Goal: Navigation & Orientation: Find specific page/section

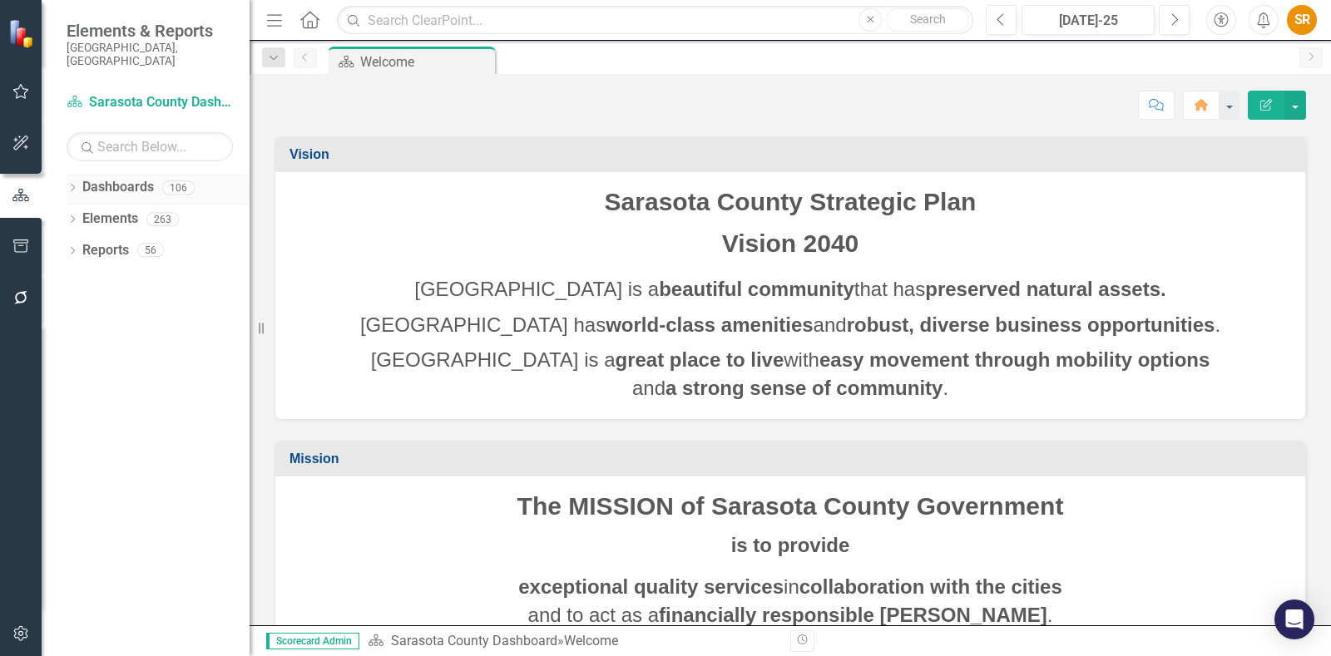
click at [97, 178] on link "Dashboards" at bounding box center [118, 187] width 72 height 19
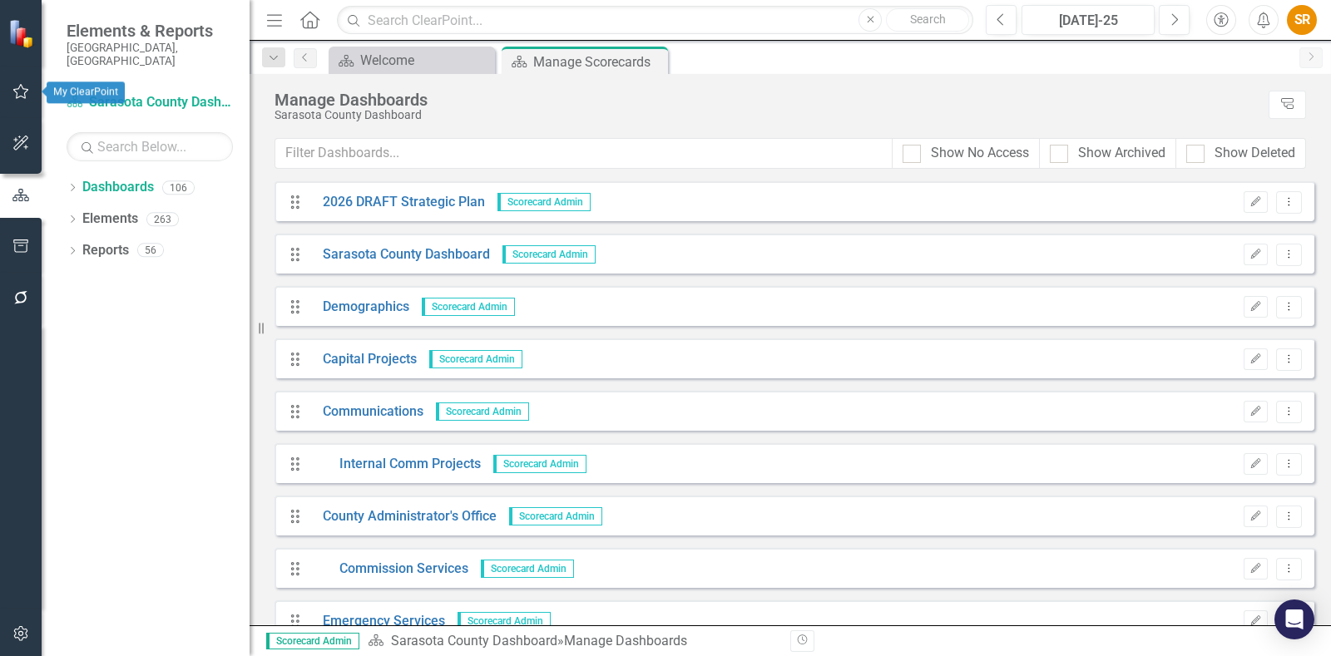
click at [11, 92] on button "button" at bounding box center [20, 92] width 37 height 35
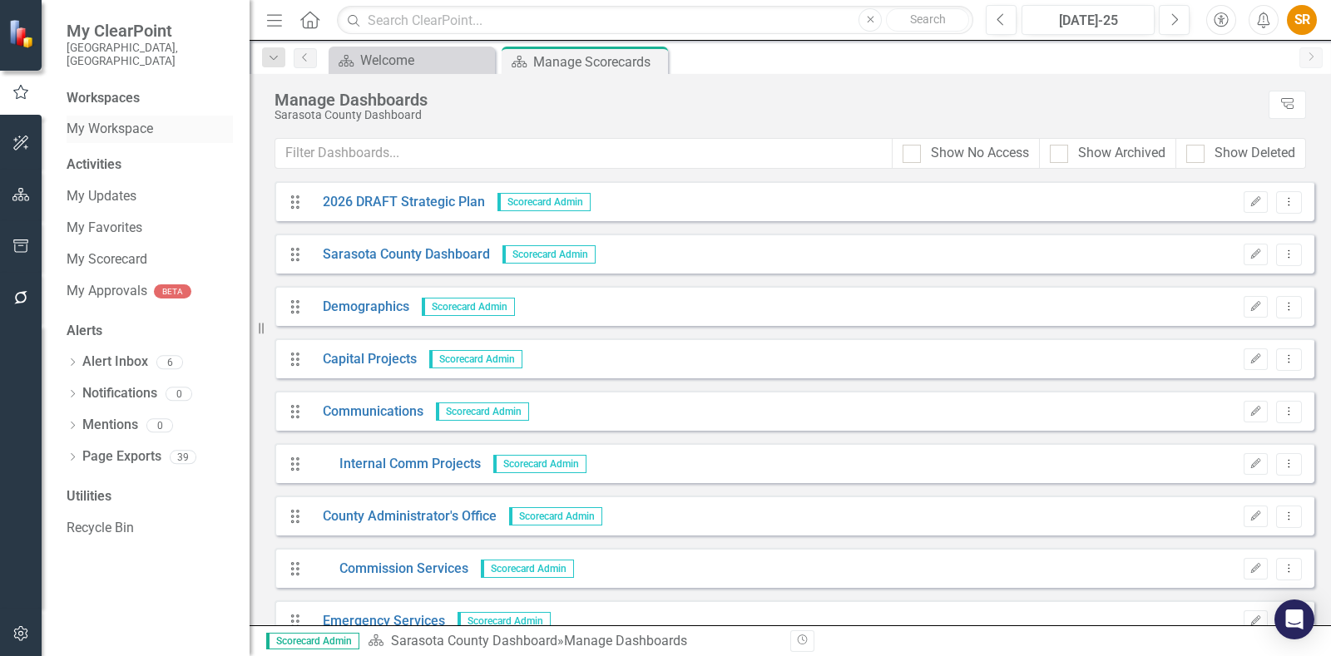
click at [126, 120] on link "My Workspace" at bounding box center [150, 129] width 166 height 19
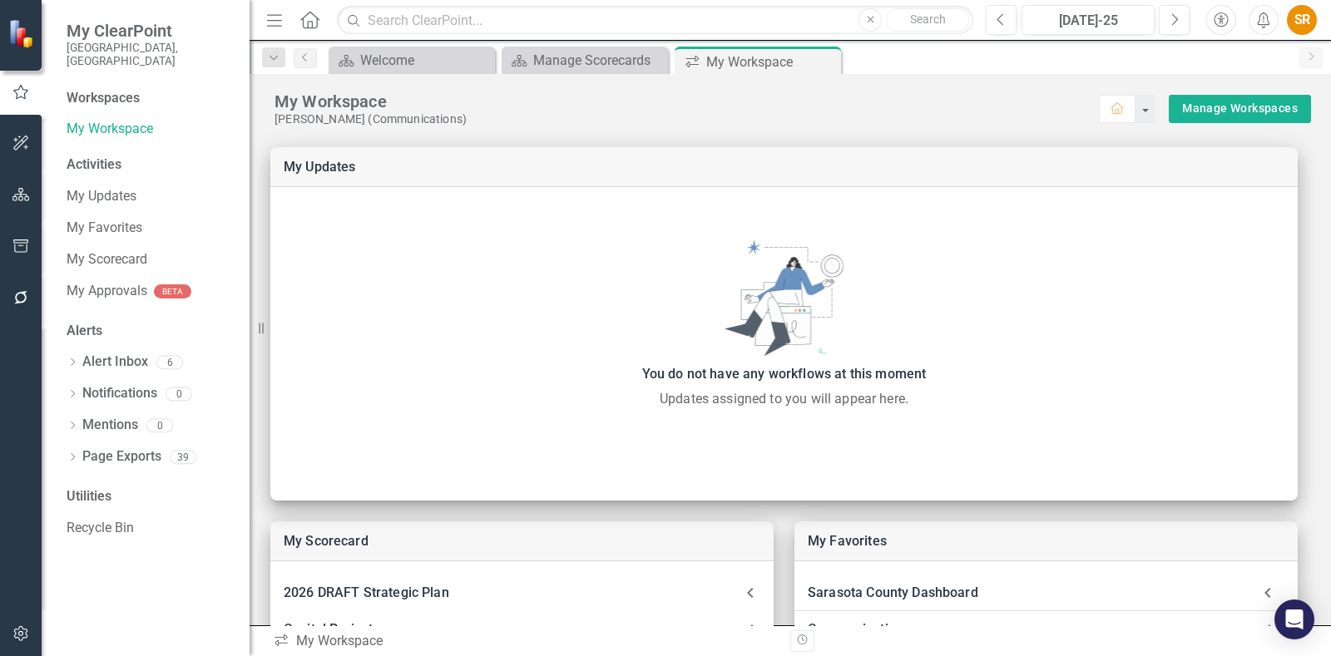
click at [879, 121] on div "[PERSON_NAME] (Communications)" at bounding box center [687, 119] width 824 height 14
click at [119, 120] on link "My Workspace" at bounding box center [150, 129] width 166 height 19
click at [628, 96] on div "My Workspace" at bounding box center [687, 102] width 824 height 22
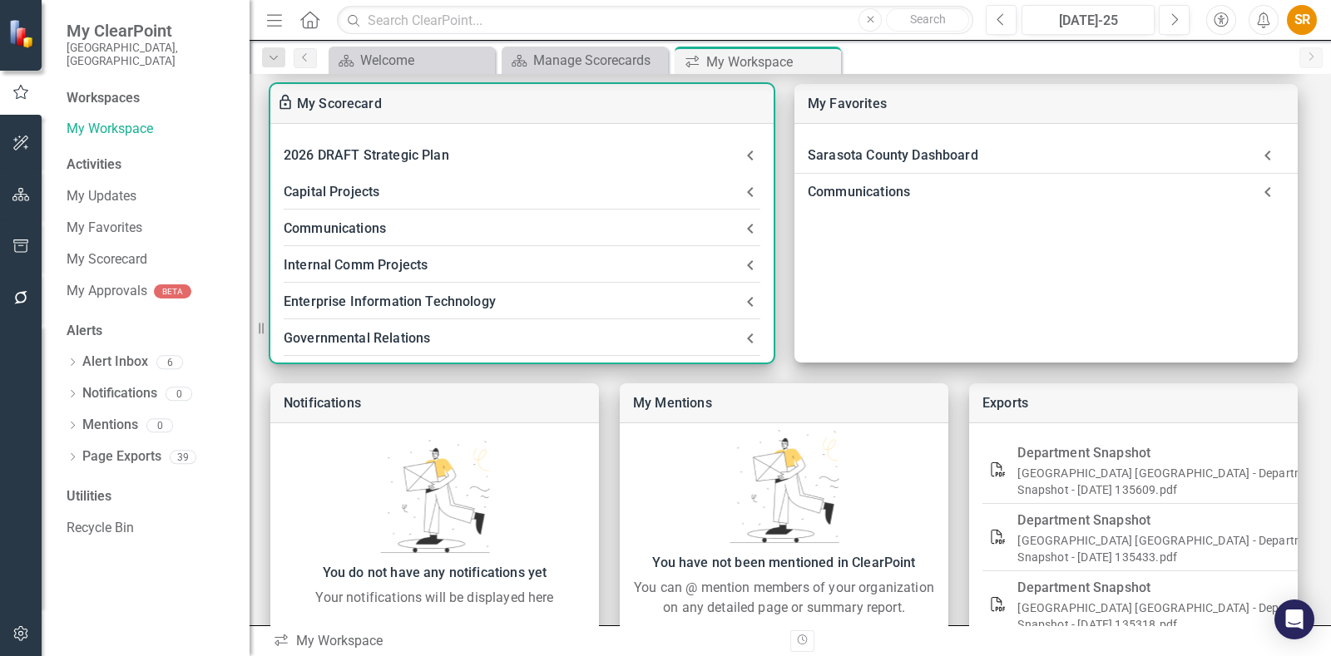
scroll to position [494, 0]
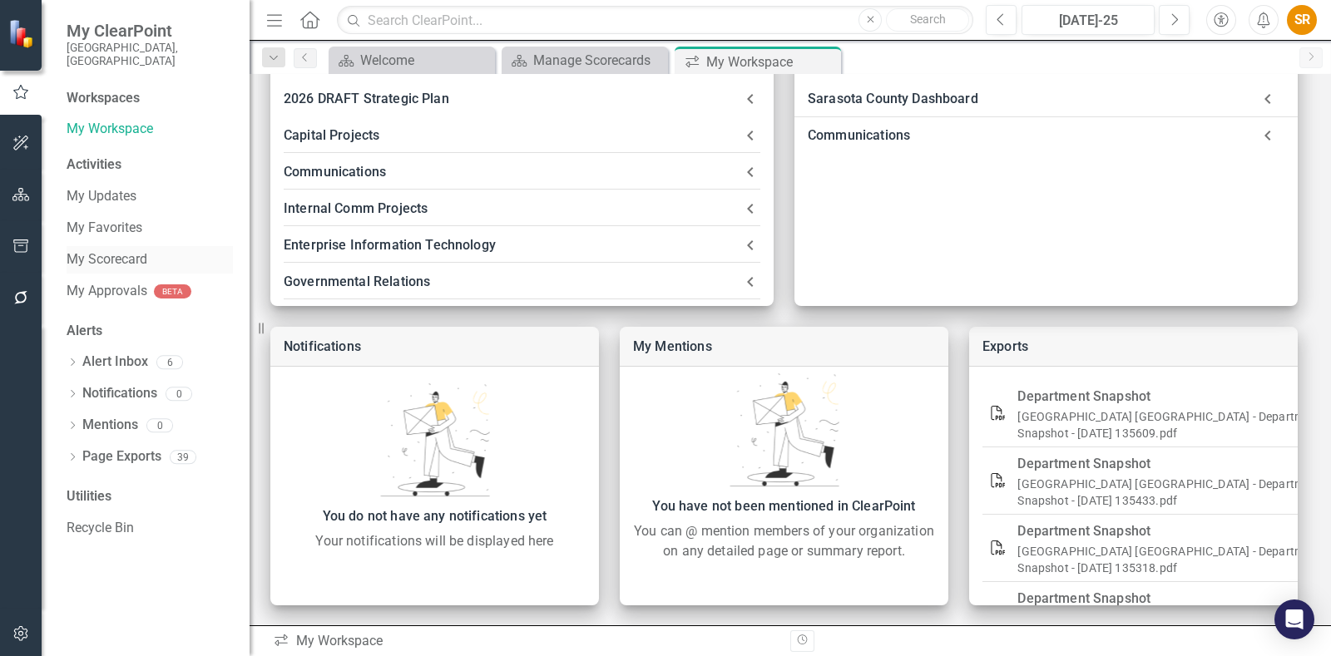
click at [112, 250] on link "My Scorecard" at bounding box center [150, 259] width 166 height 19
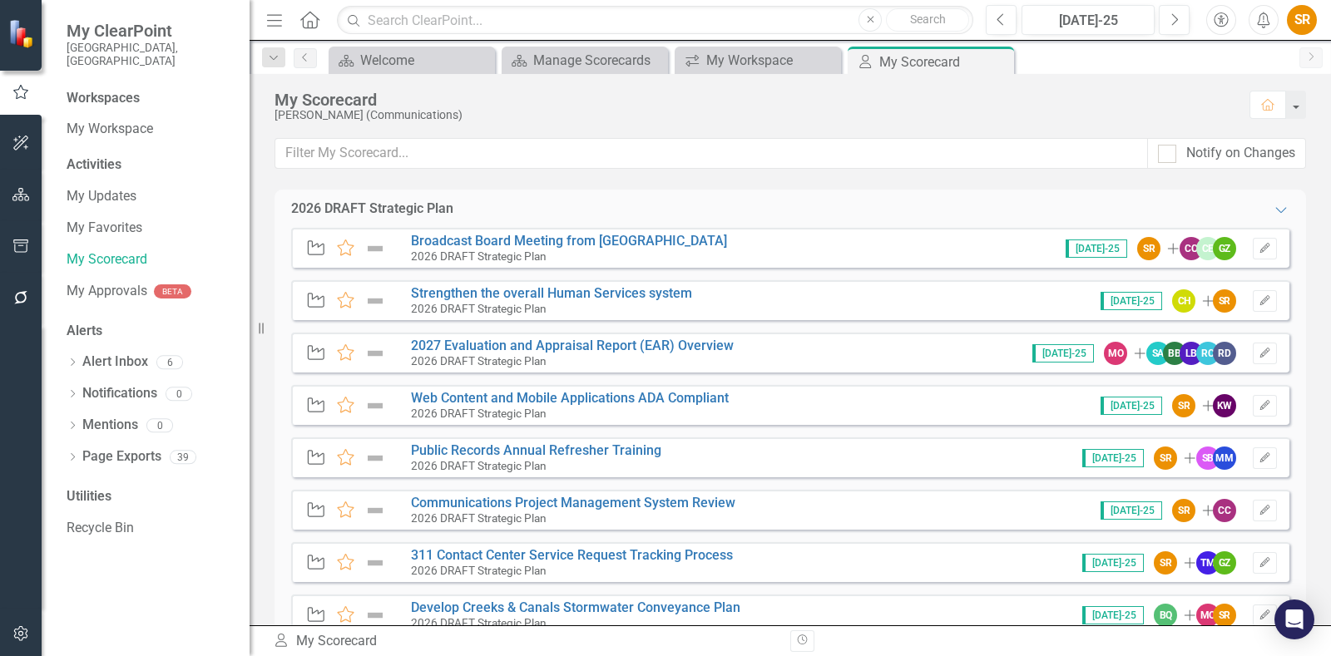
click at [20, 97] on icon "button" at bounding box center [20, 92] width 15 height 14
click at [313, 17] on icon "Home" at bounding box center [310, 19] width 22 height 17
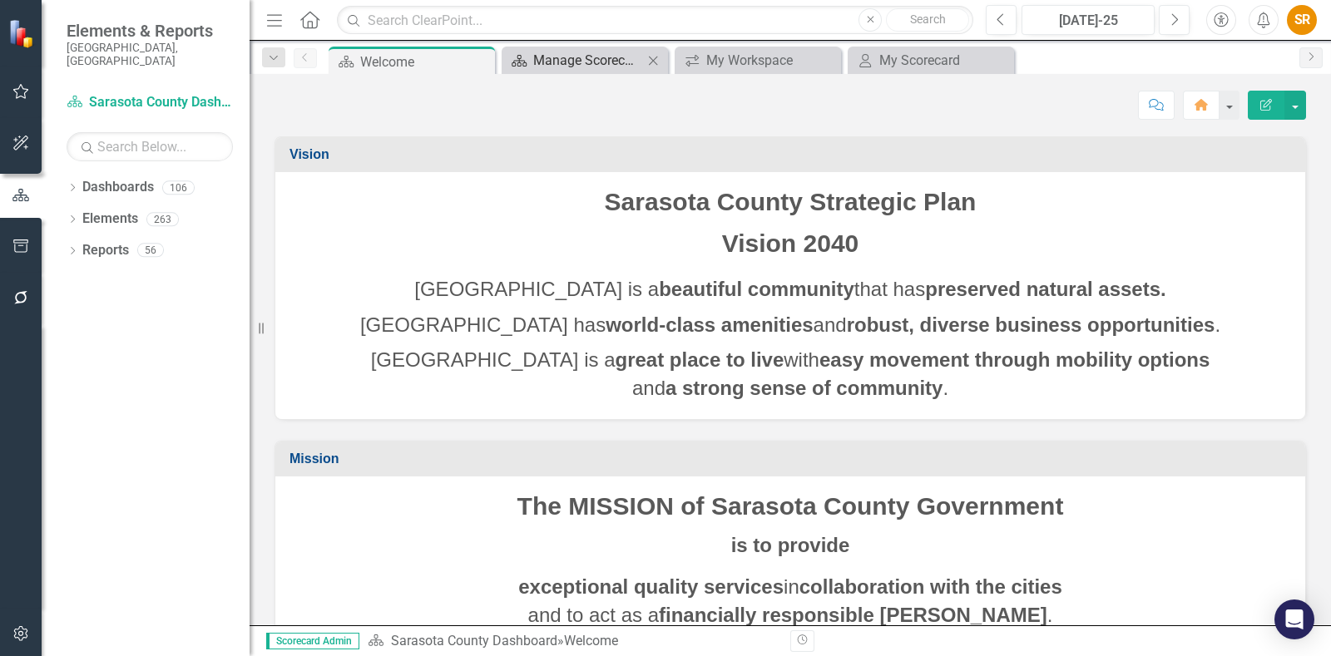
click at [539, 52] on div "Manage Scorecards" at bounding box center [588, 60] width 110 height 21
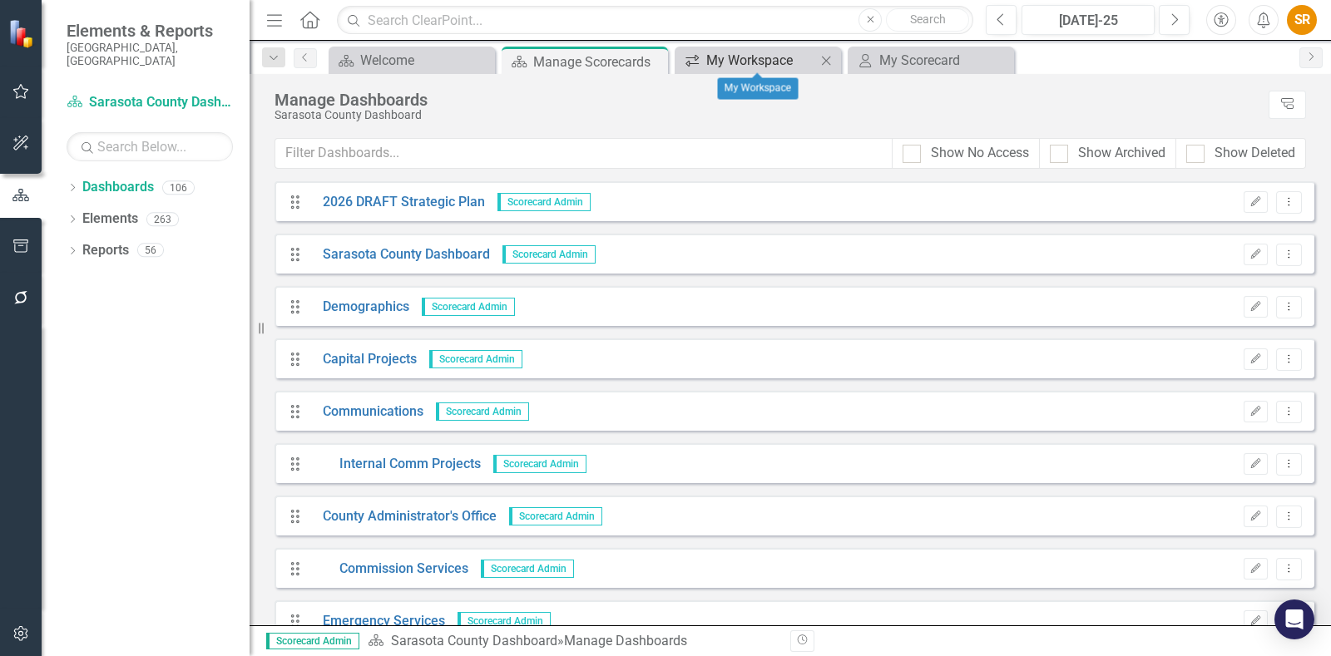
click at [727, 56] on div "My Workspace" at bounding box center [761, 60] width 110 height 21
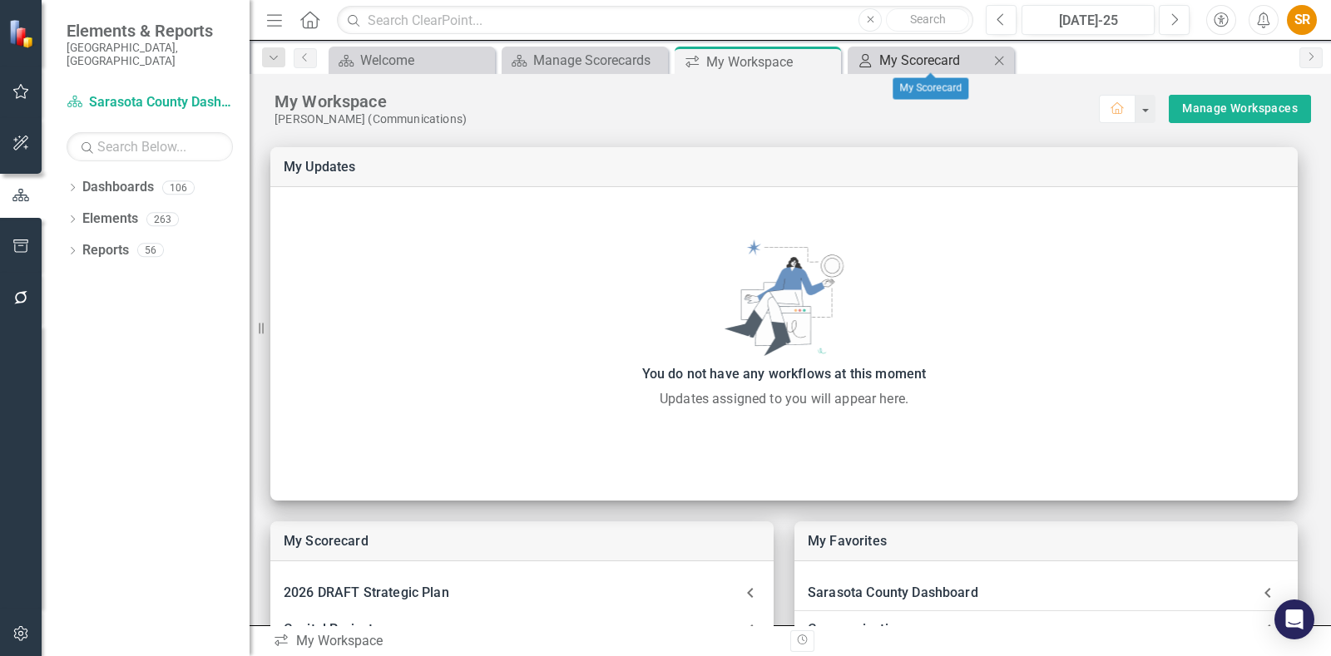
click at [897, 57] on div "My Scorecard" at bounding box center [934, 60] width 110 height 21
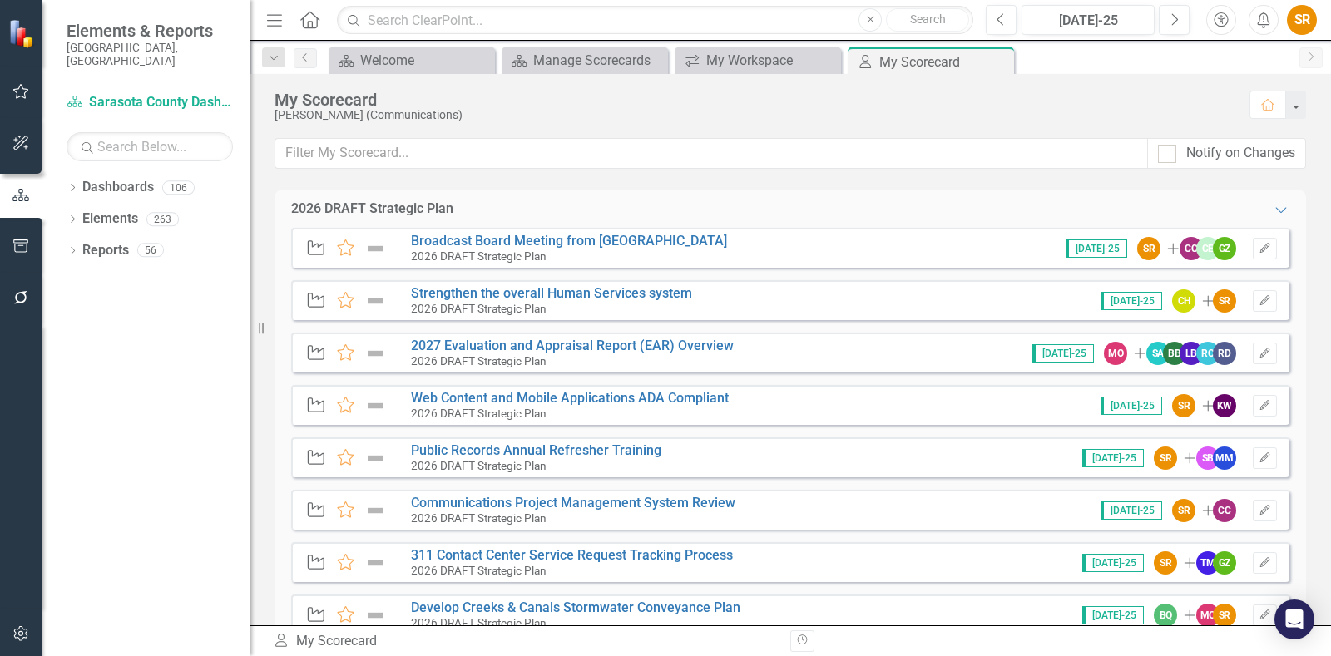
click at [275, 18] on icon "Menu" at bounding box center [275, 19] width 22 height 17
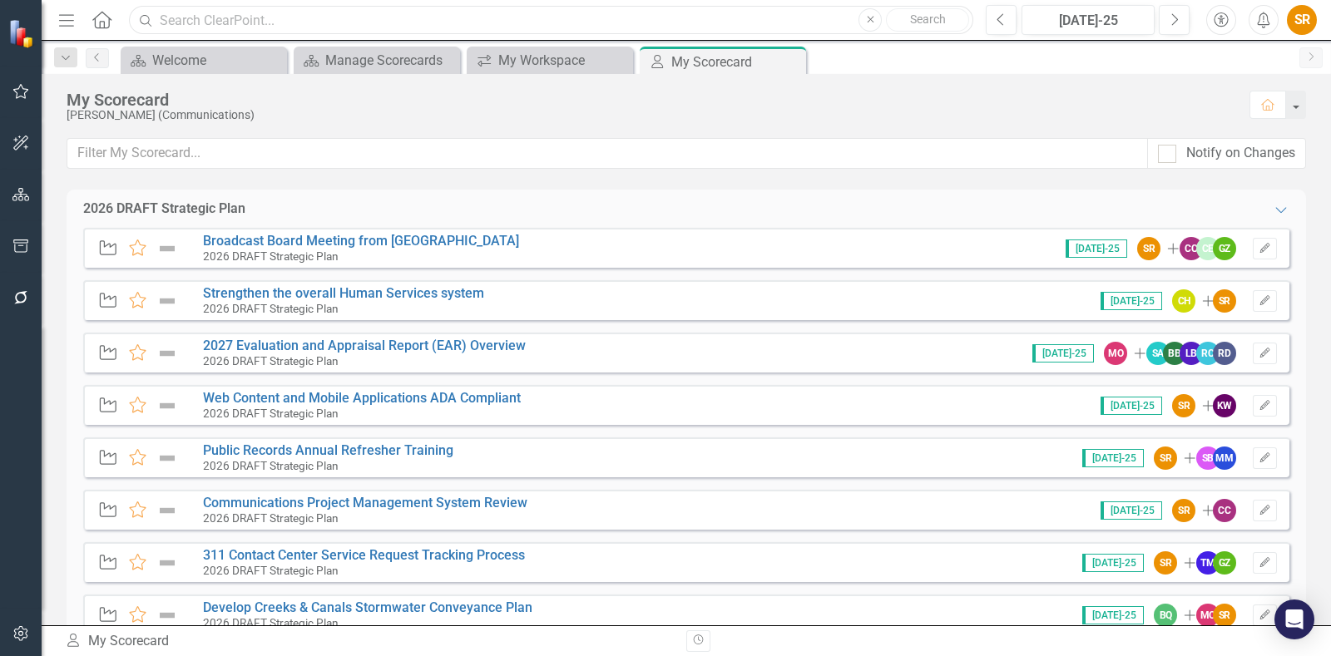
click at [309, 17] on input "text" at bounding box center [551, 20] width 844 height 29
click at [100, 22] on icon "Home" at bounding box center [102, 19] width 22 height 17
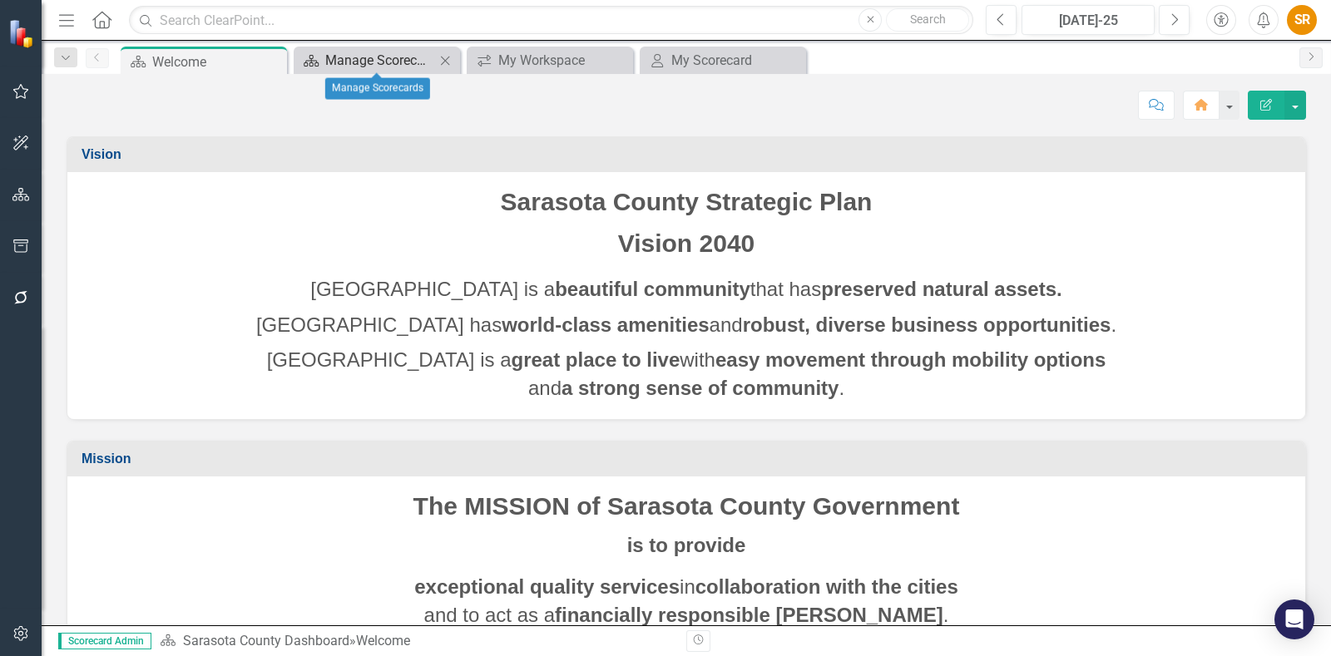
click at [351, 54] on div "Manage Scorecards" at bounding box center [380, 60] width 110 height 21
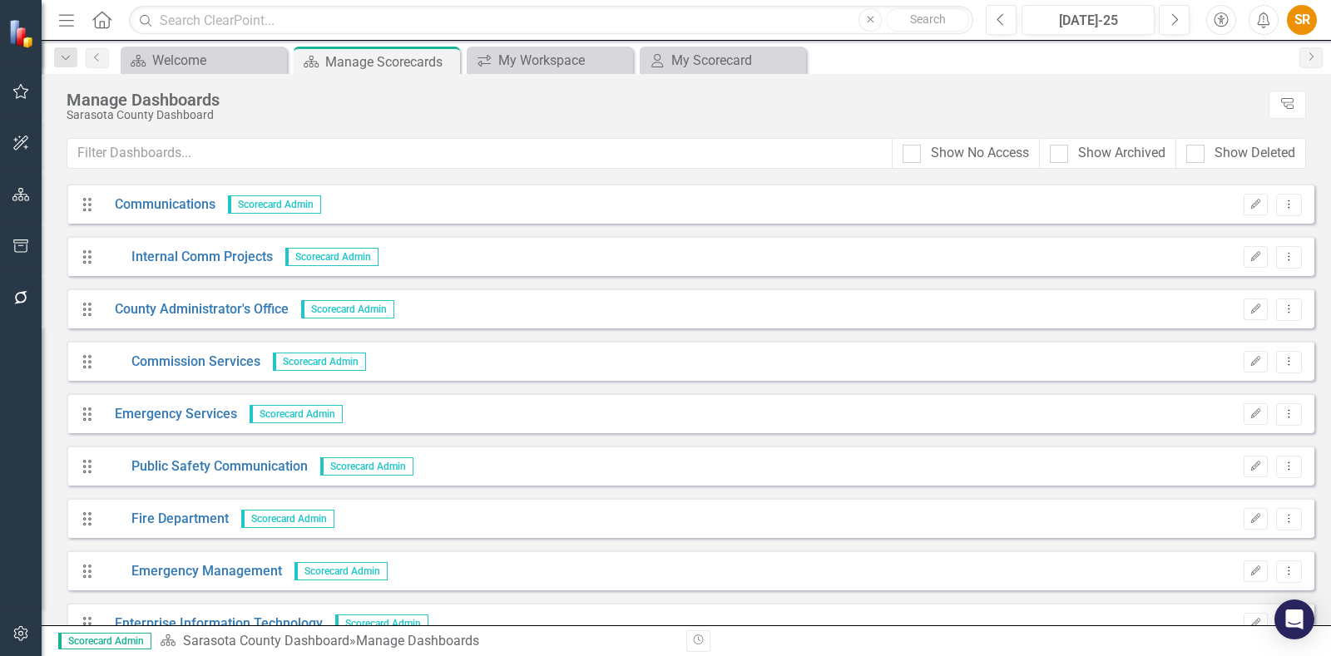
scroll to position [207, 0]
click at [168, 200] on link "Communications" at bounding box center [158, 205] width 113 height 19
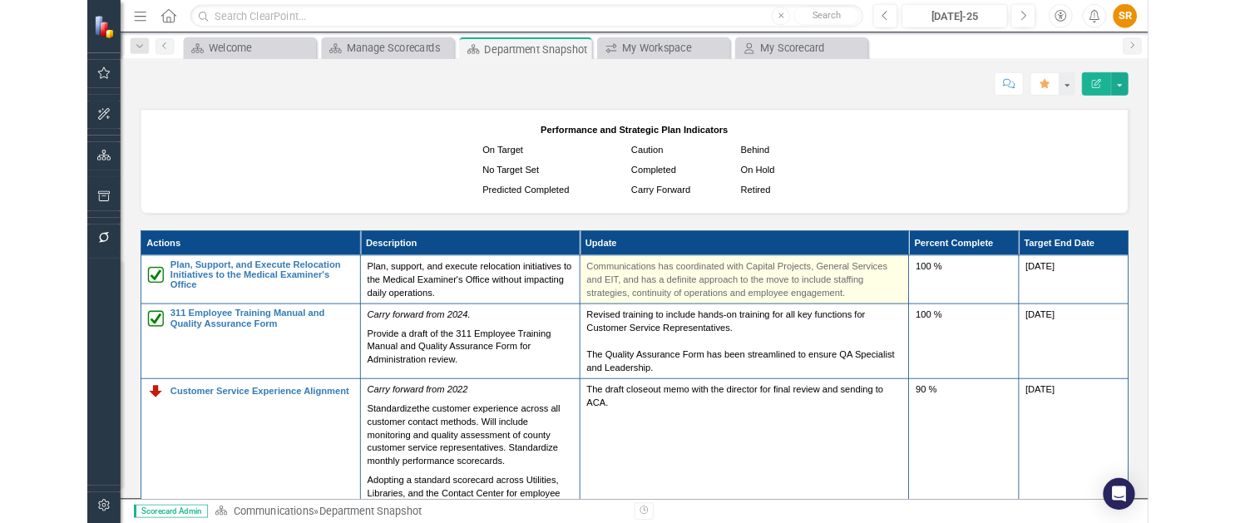
scroll to position [1665, 0]
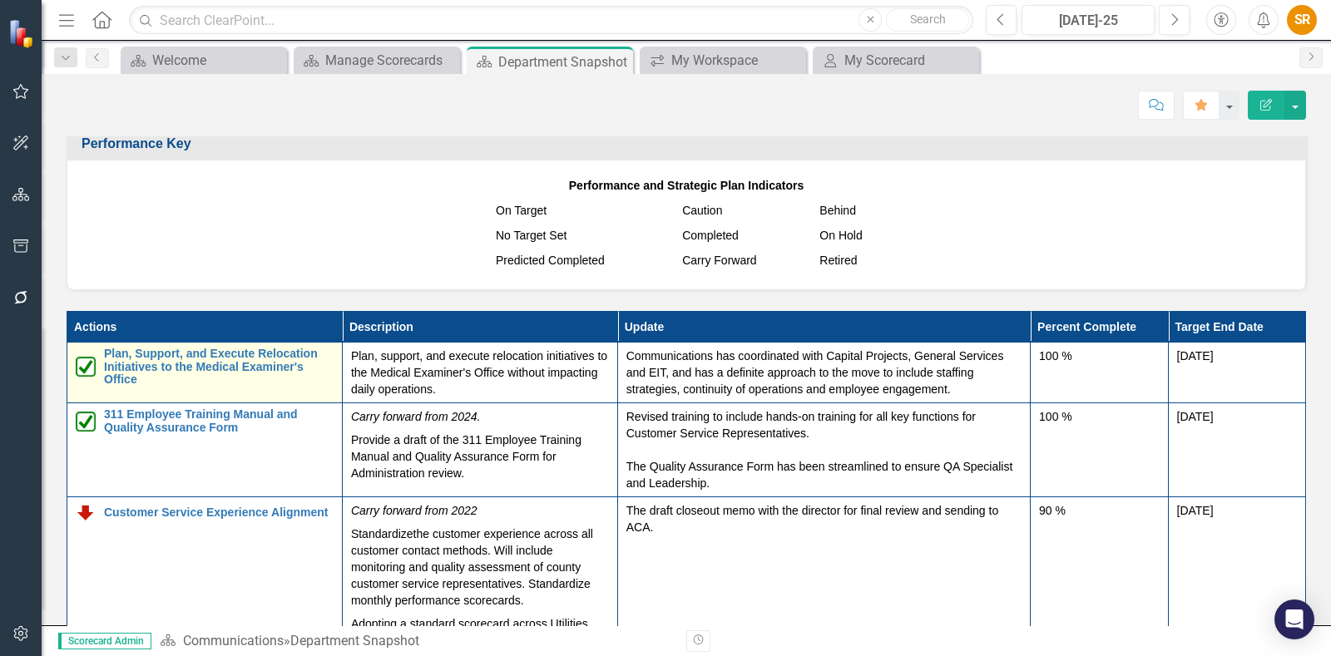
drag, startPoint x: 313, startPoint y: 189, endPoint x: 227, endPoint y: 339, distance: 172.5
click at [313, 188] on span "Performance and Strategic Plan Indicators On Target Caution Behind No Target Se…" at bounding box center [686, 223] width 1205 height 100
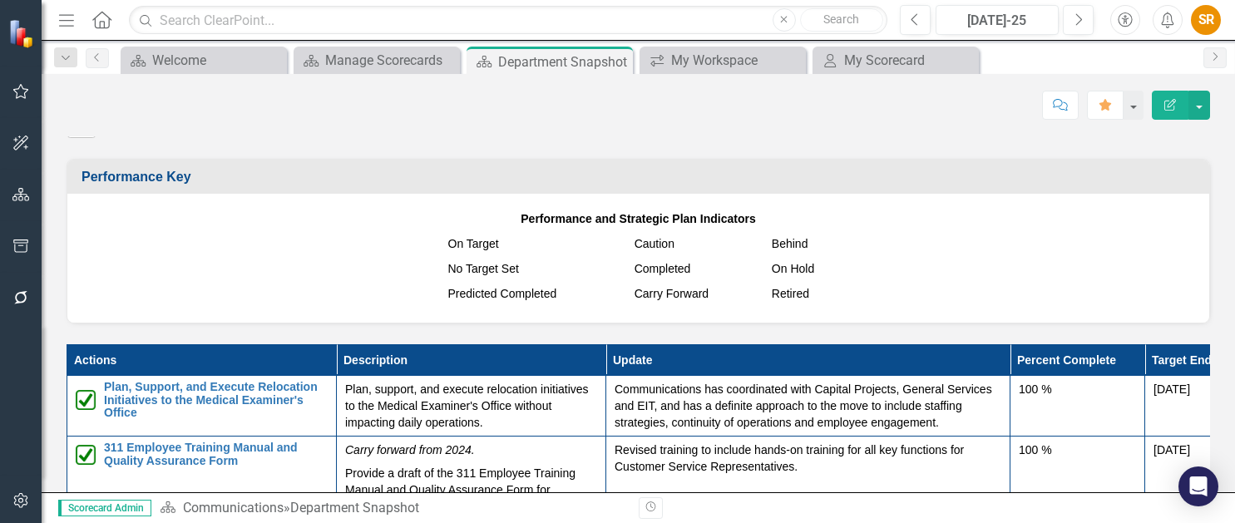
scroll to position [1727, 0]
